Goal: Transaction & Acquisition: Purchase product/service

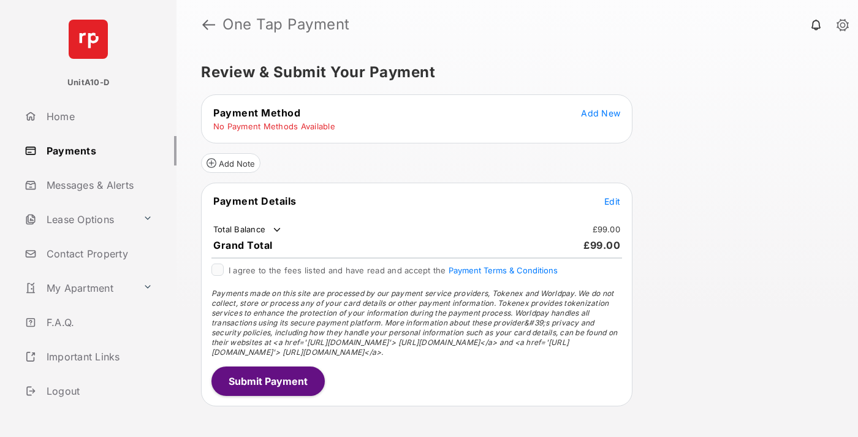
click at [601, 113] on span "Add New" at bounding box center [600, 113] width 39 height 10
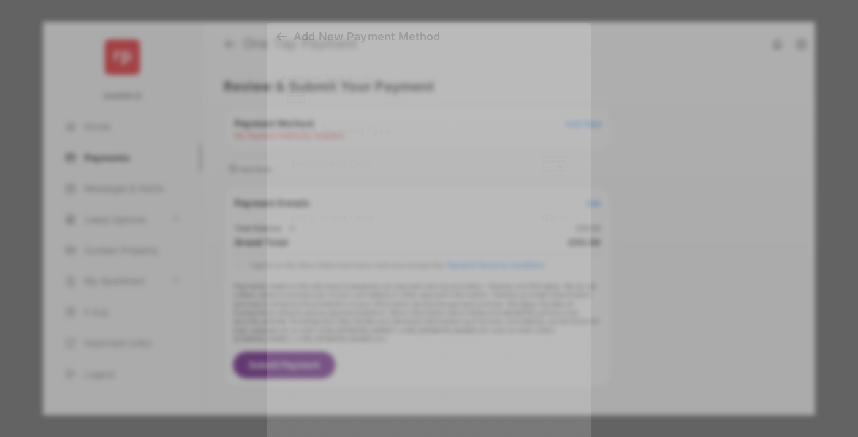
click at [427, 211] on div "BACS Direct Debit" at bounding box center [429, 219] width 275 height 23
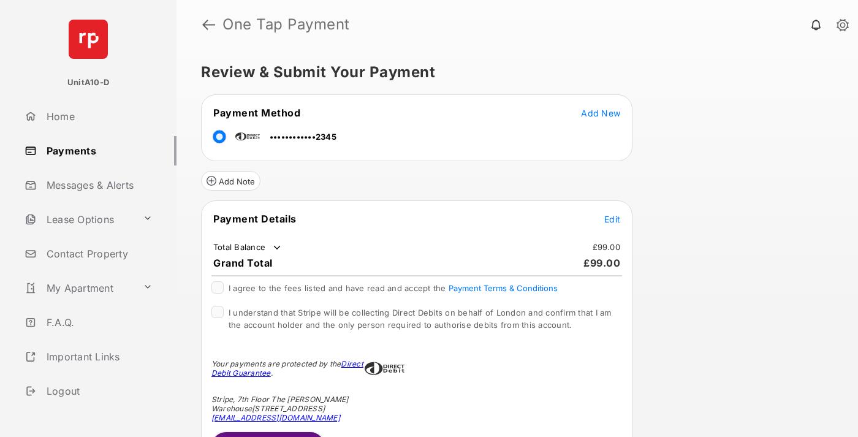
click at [612, 219] on span "Edit" at bounding box center [612, 219] width 16 height 10
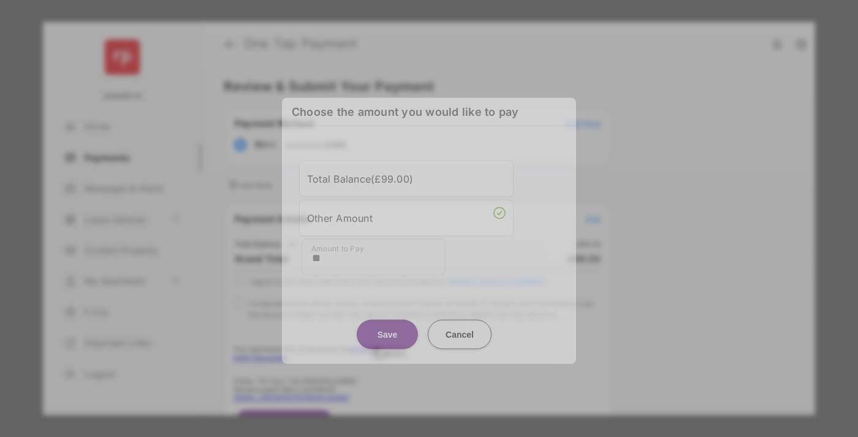
type input "**"
click at [387, 327] on button "Save" at bounding box center [387, 333] width 61 height 29
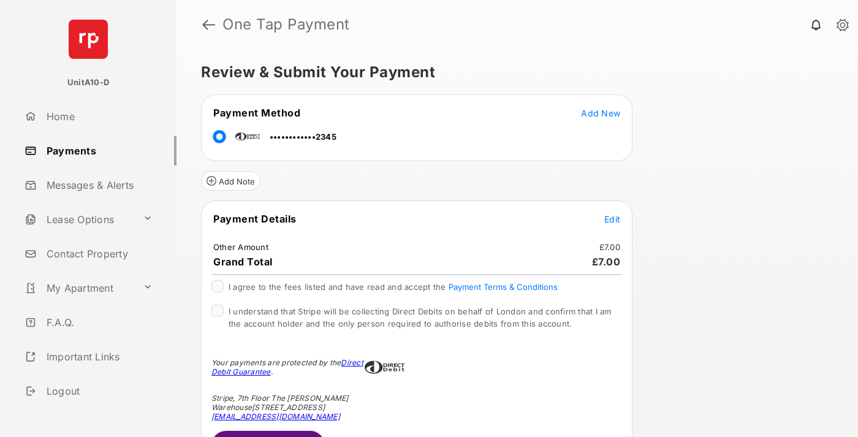
click at [612, 219] on span "Edit" at bounding box center [612, 219] width 16 height 10
